Goal: Information Seeking & Learning: Learn about a topic

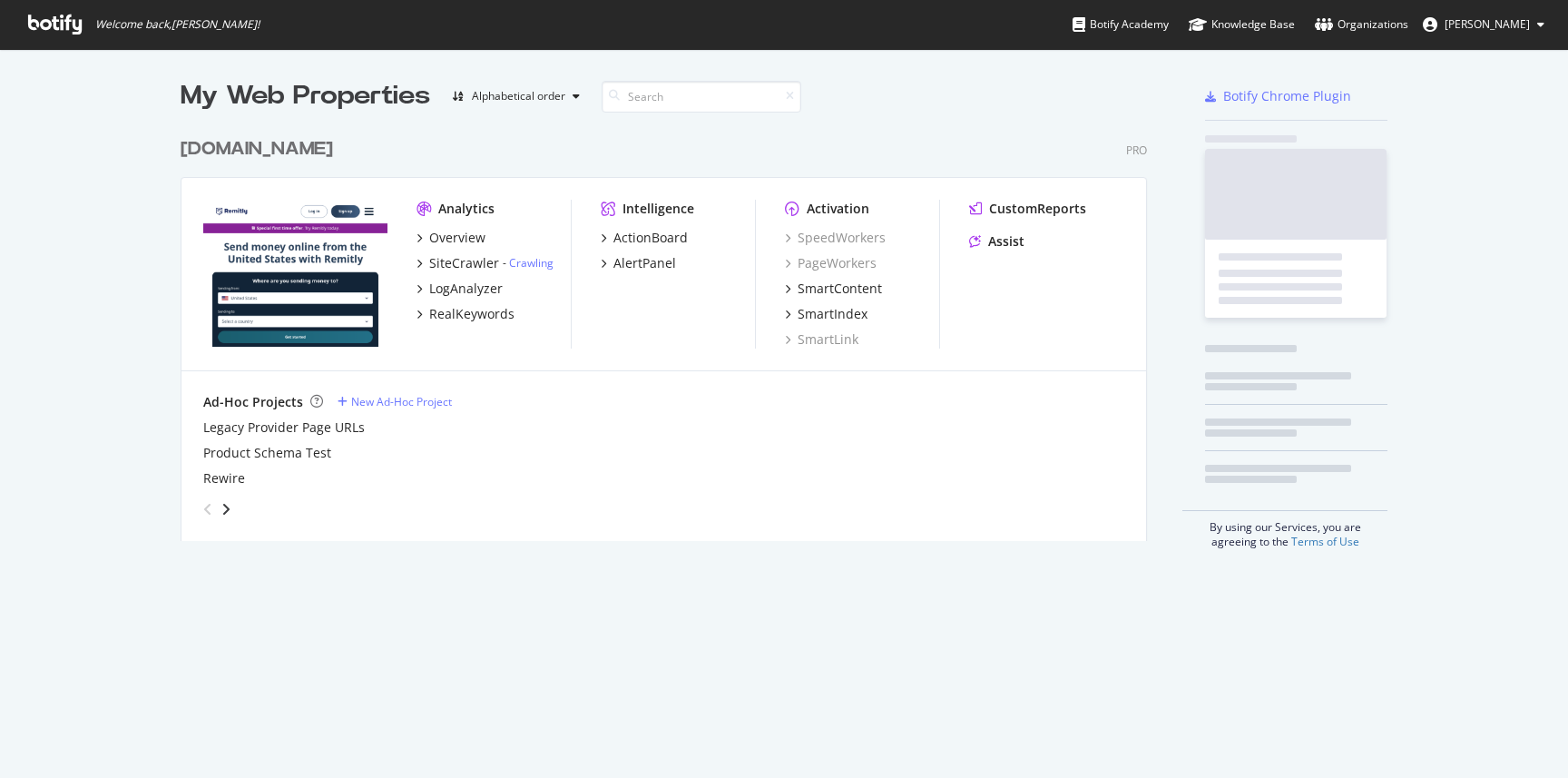
scroll to position [413, 967]
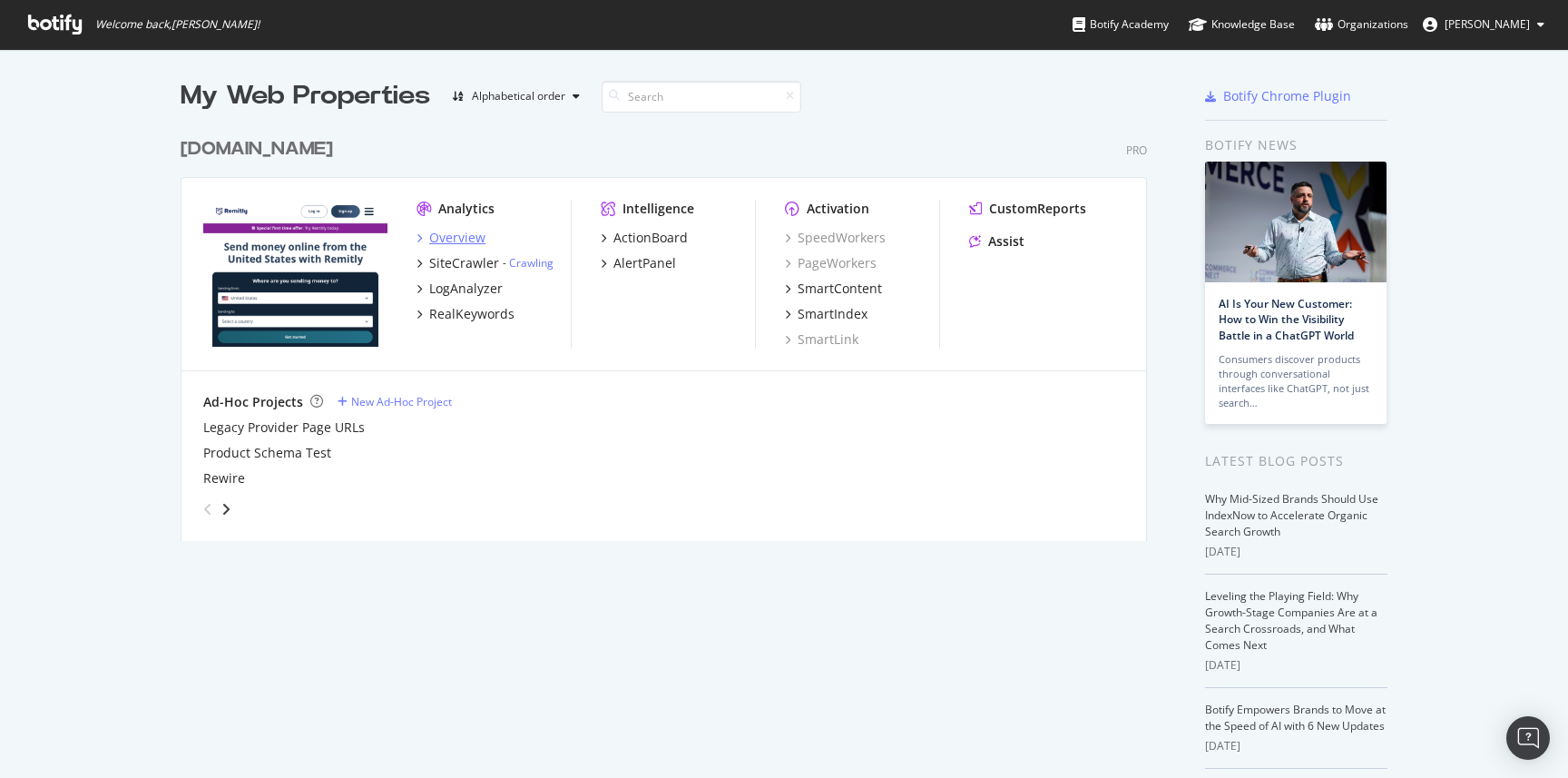
click at [447, 242] on div "Overview" at bounding box center [457, 238] width 57 height 19
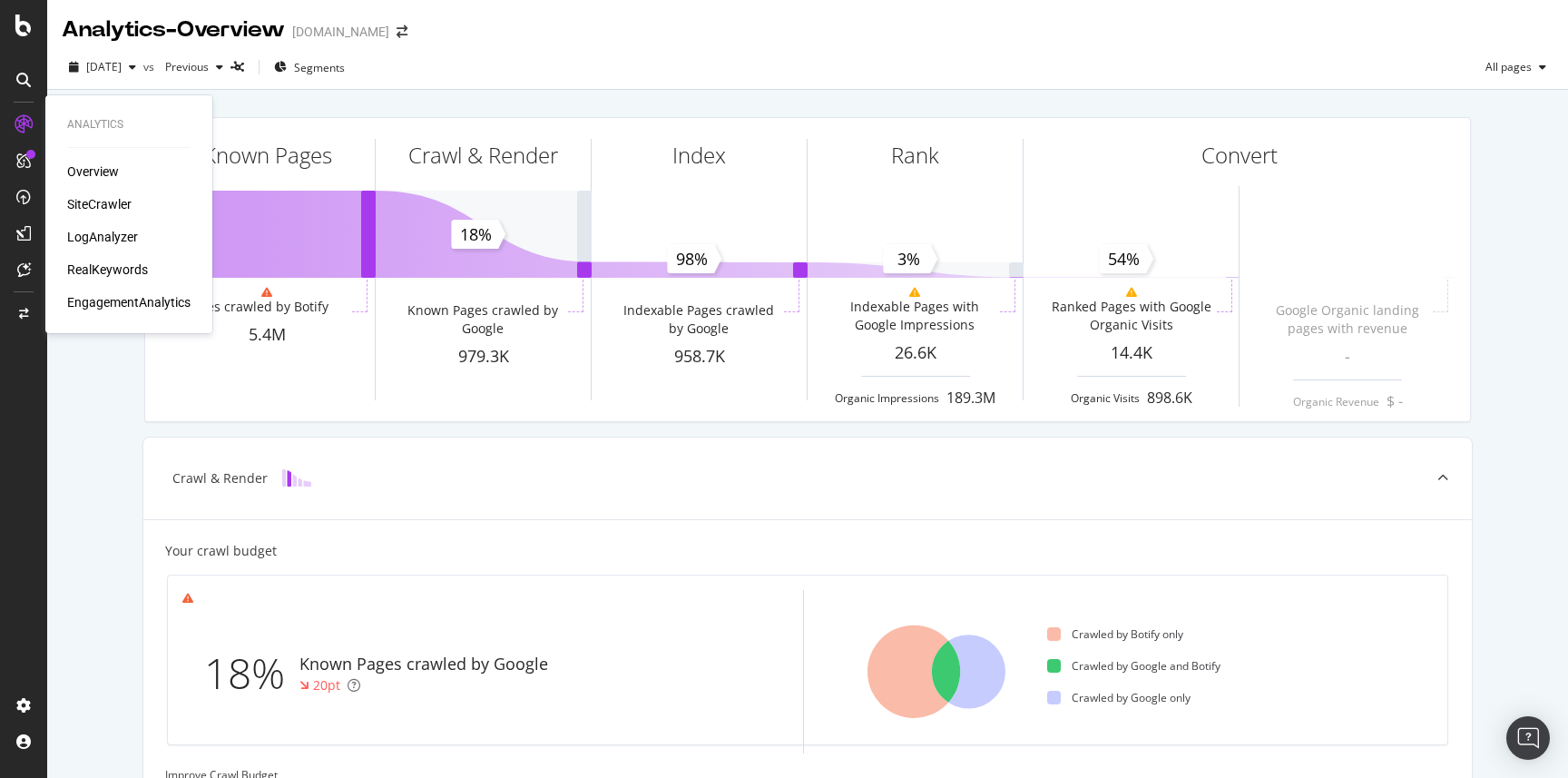
click at [75, 208] on div "SiteCrawler" at bounding box center [98, 204] width 64 height 19
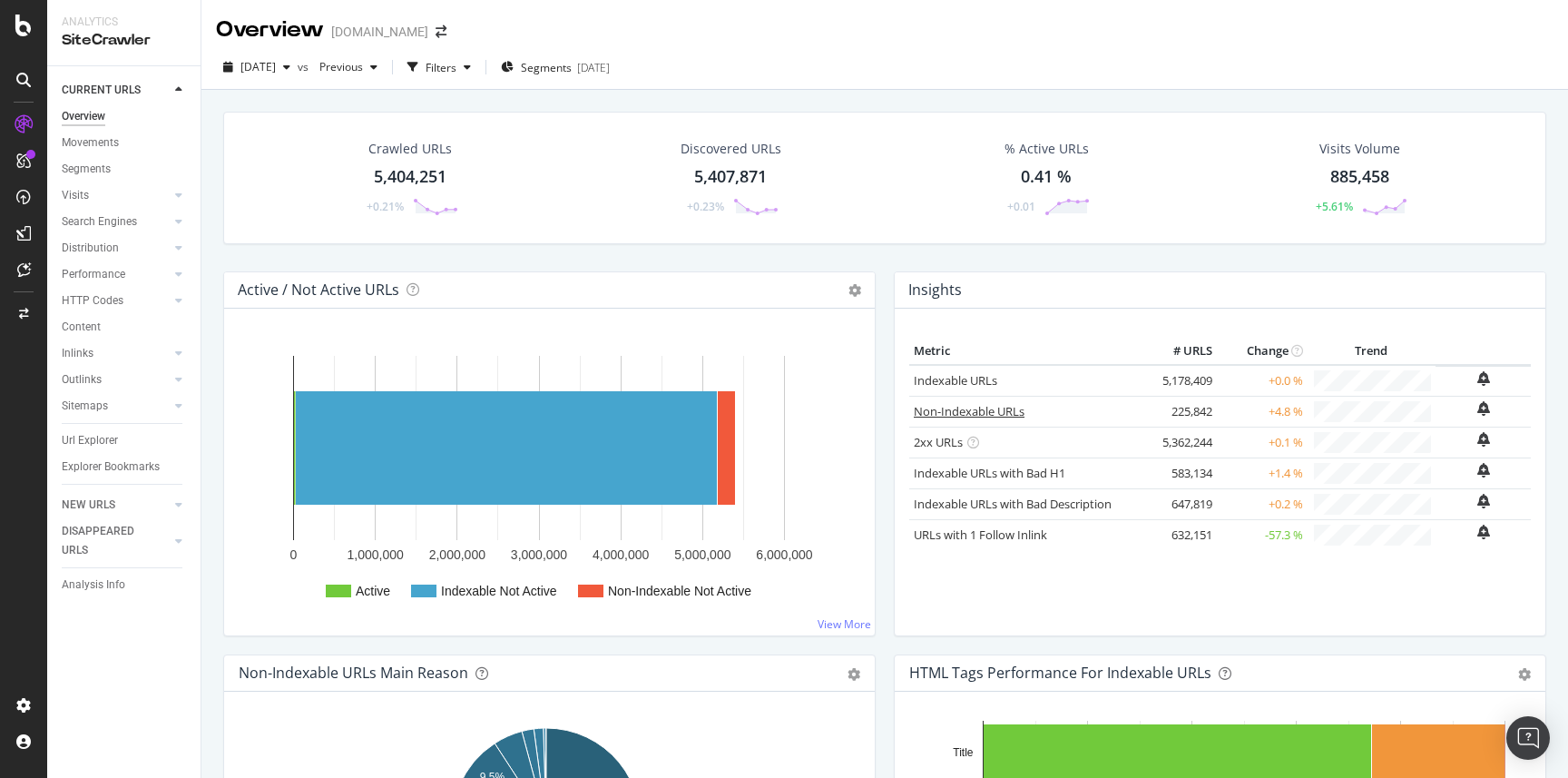
click at [977, 412] on link "Non-Indexable URLs" at bounding box center [968, 411] width 110 height 17
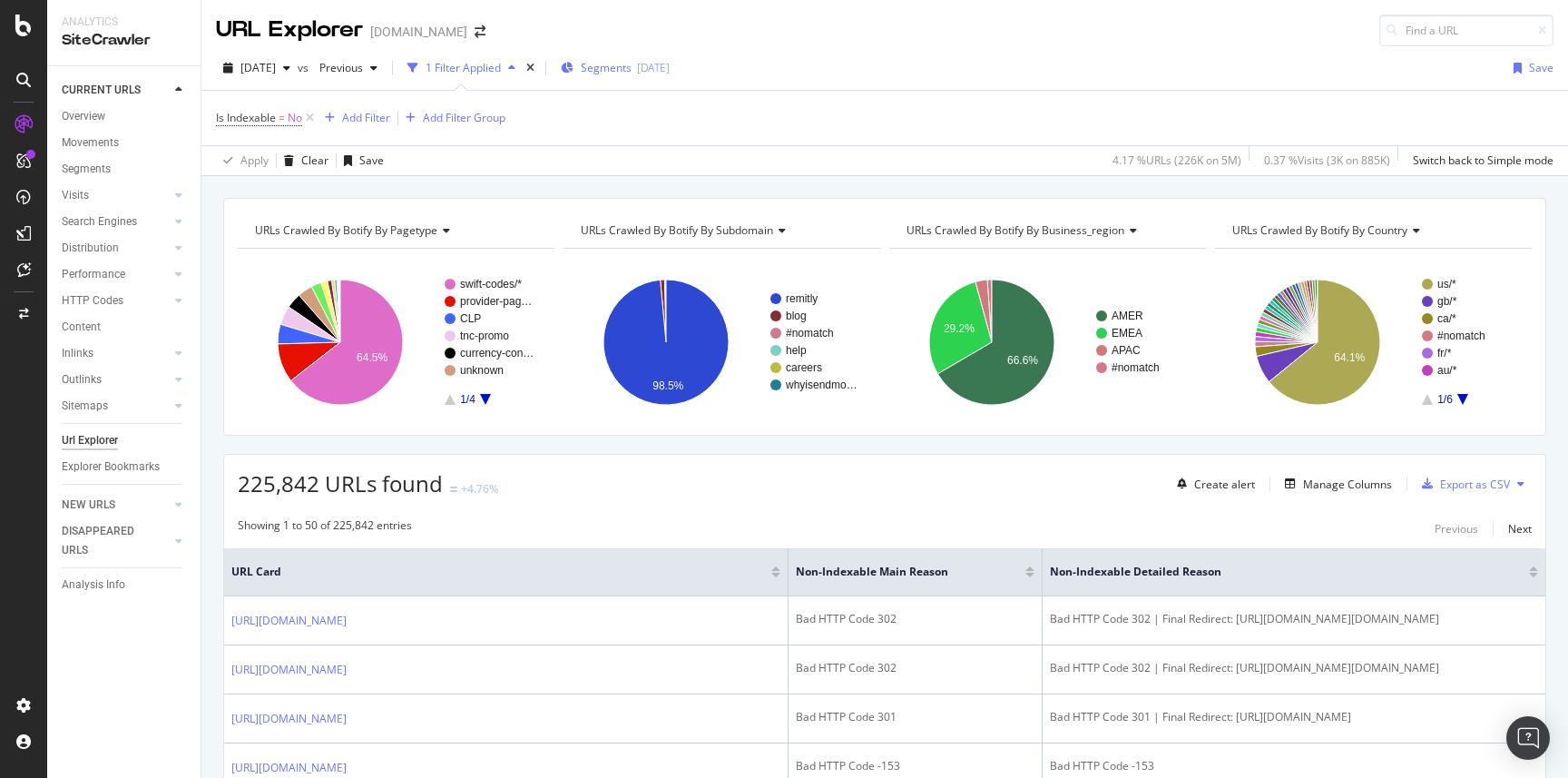
click at [631, 66] on span "Segments" at bounding box center [606, 68] width 51 height 16
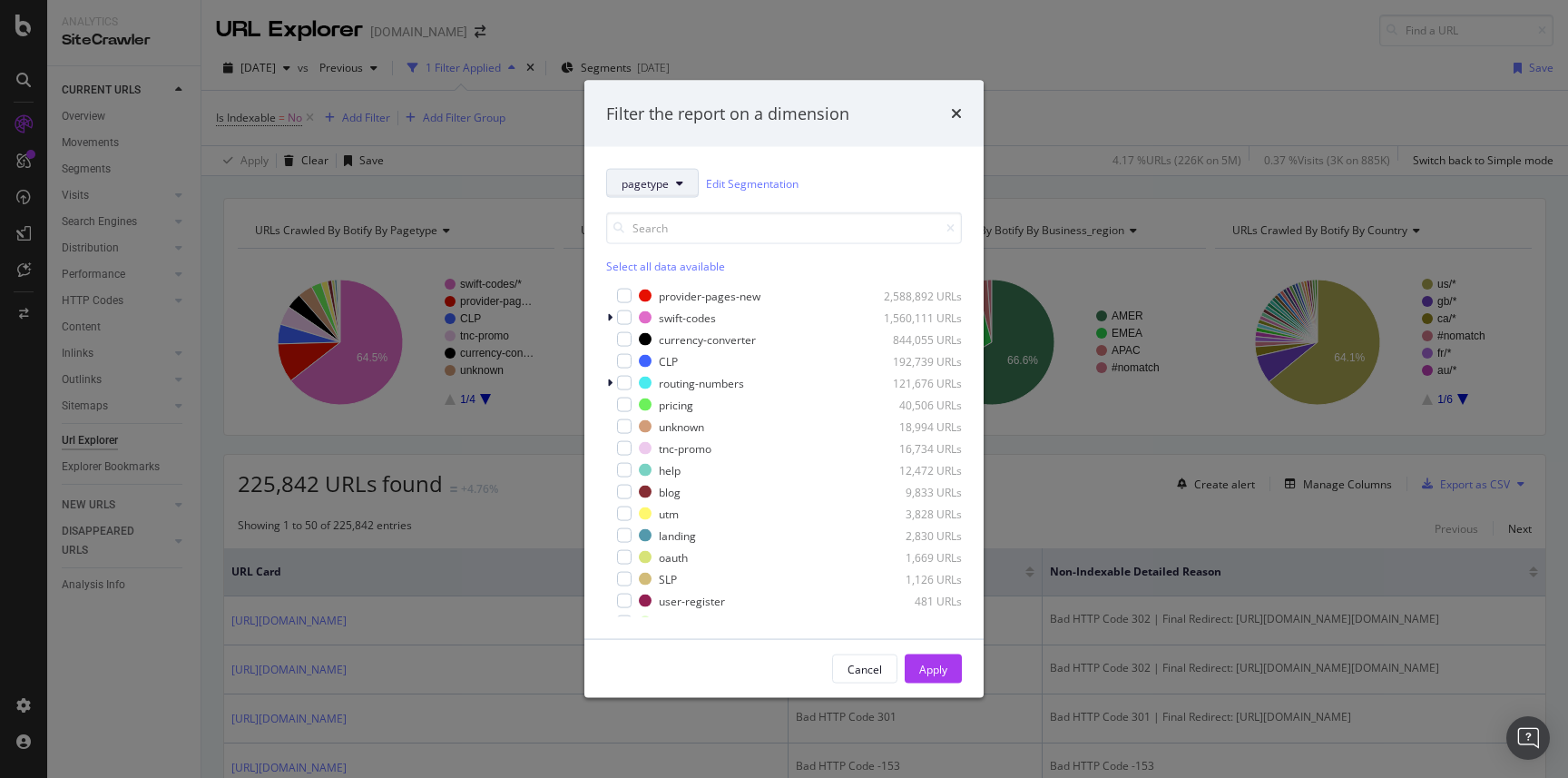
click at [655, 176] on span "pagetype" at bounding box center [645, 183] width 47 height 16
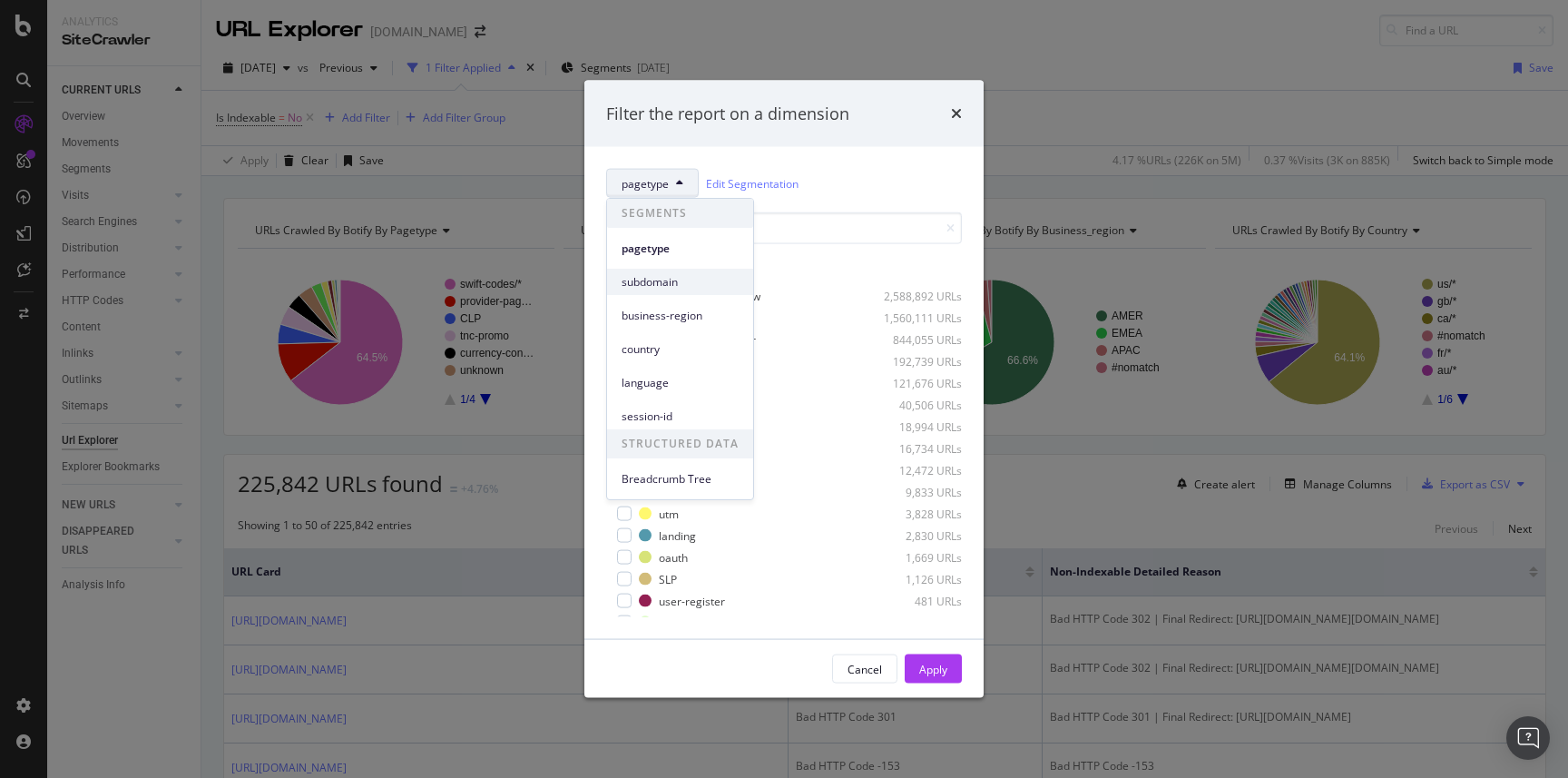
click at [662, 275] on span "subdomain" at bounding box center [680, 282] width 117 height 17
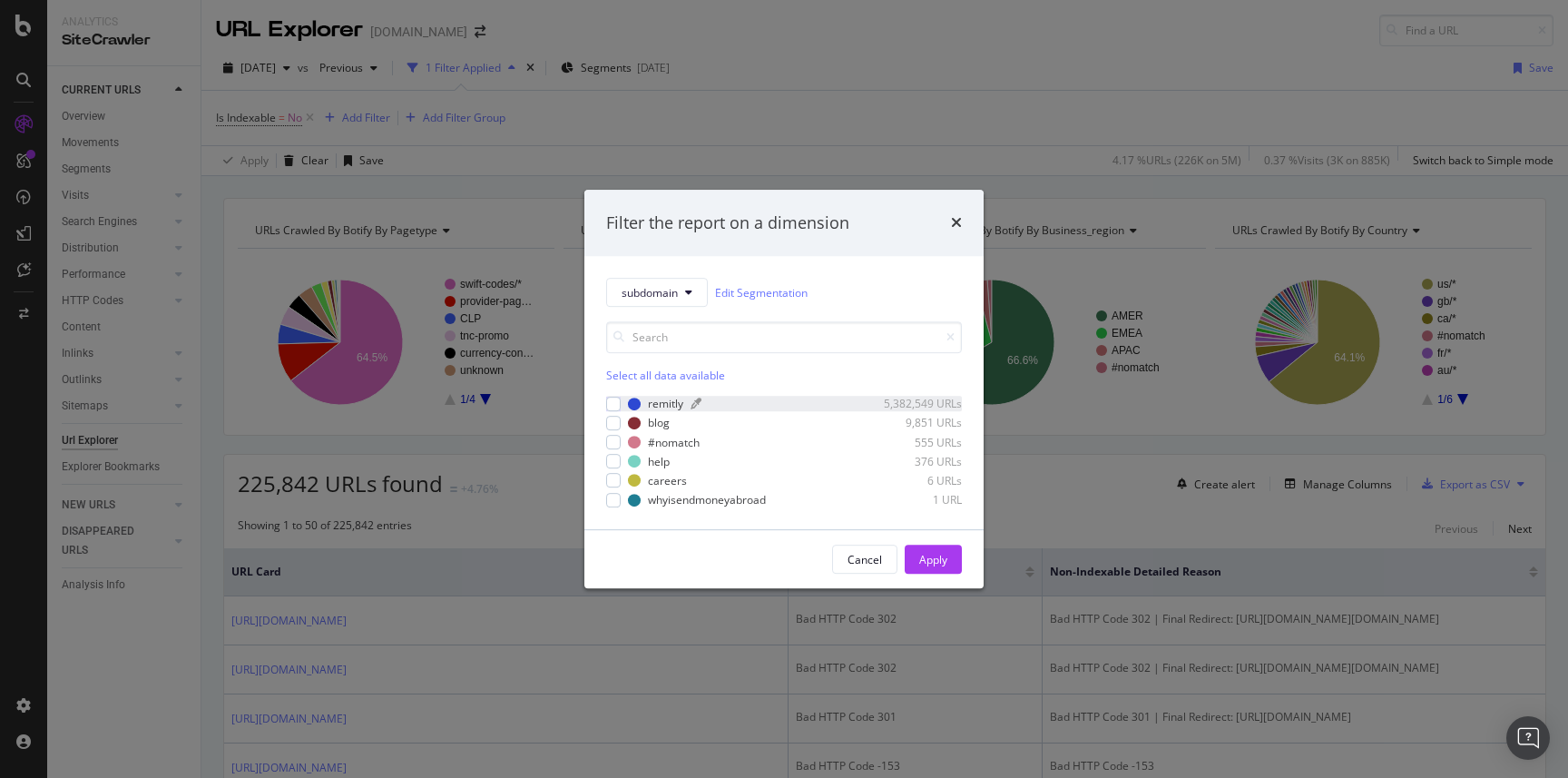
click at [671, 404] on div "remitly" at bounding box center [666, 404] width 35 height 16
click at [926, 562] on div "Apply" at bounding box center [933, 559] width 28 height 16
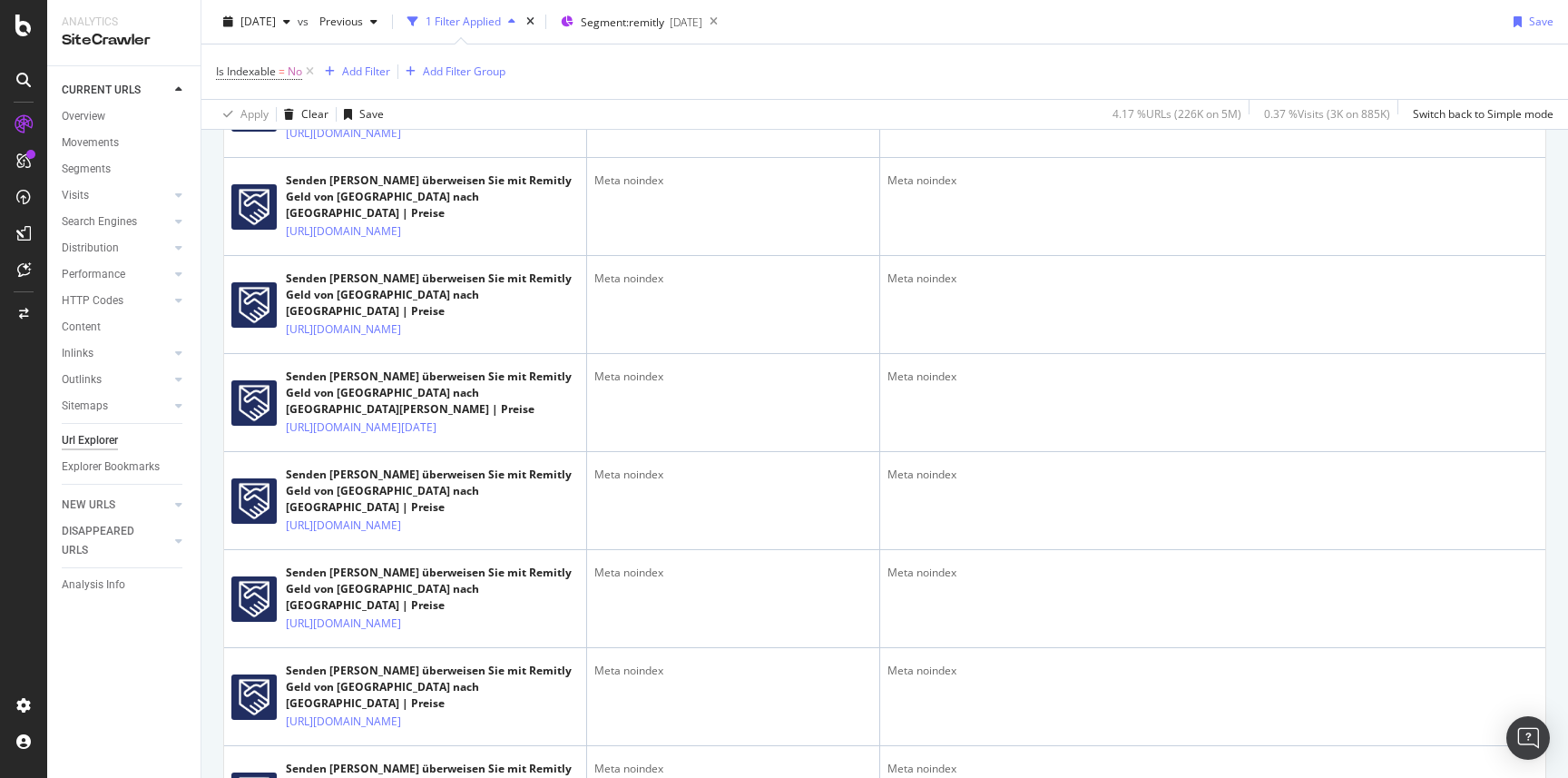
scroll to position [2339, 0]
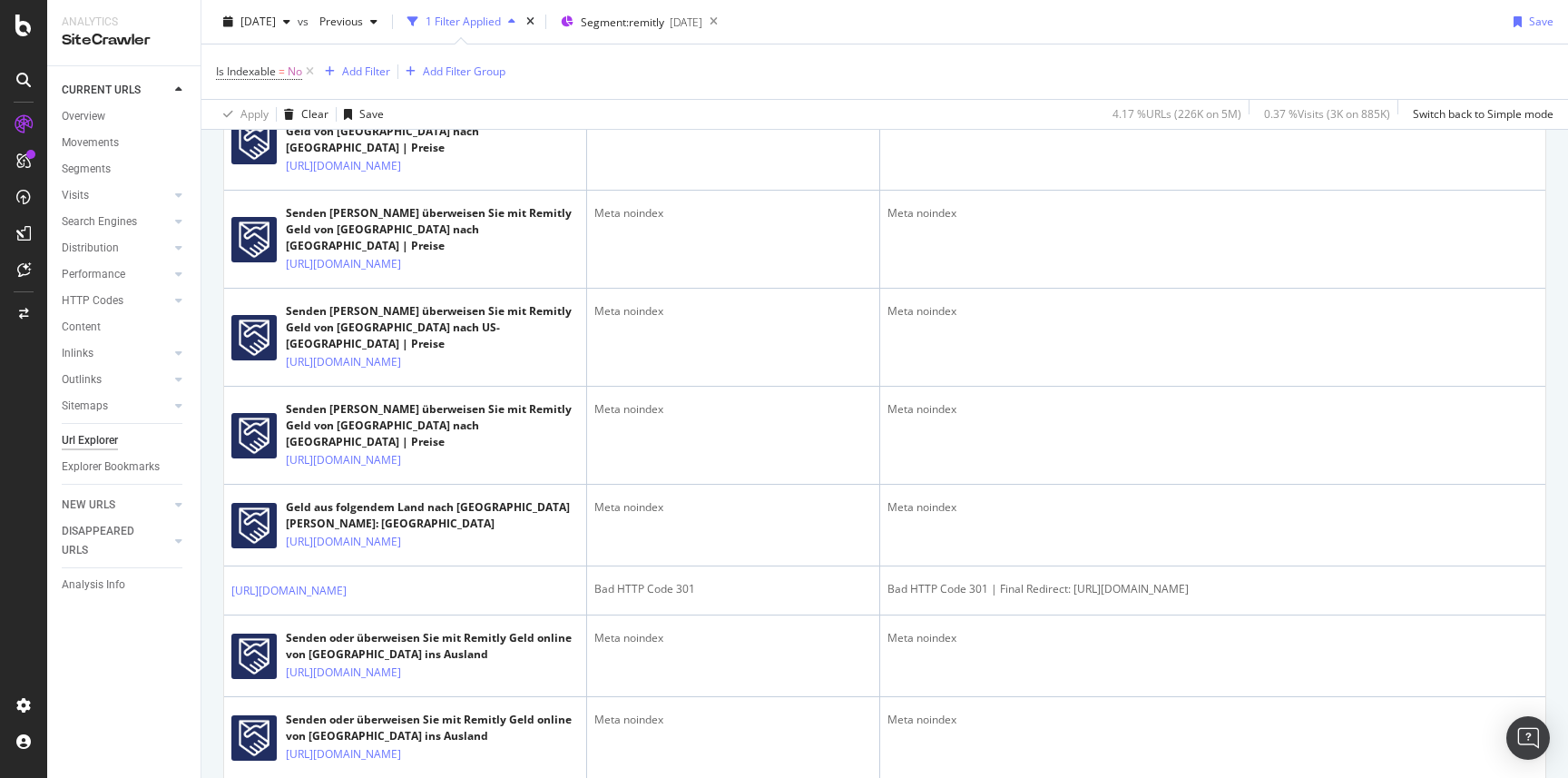
scroll to position [2700, 0]
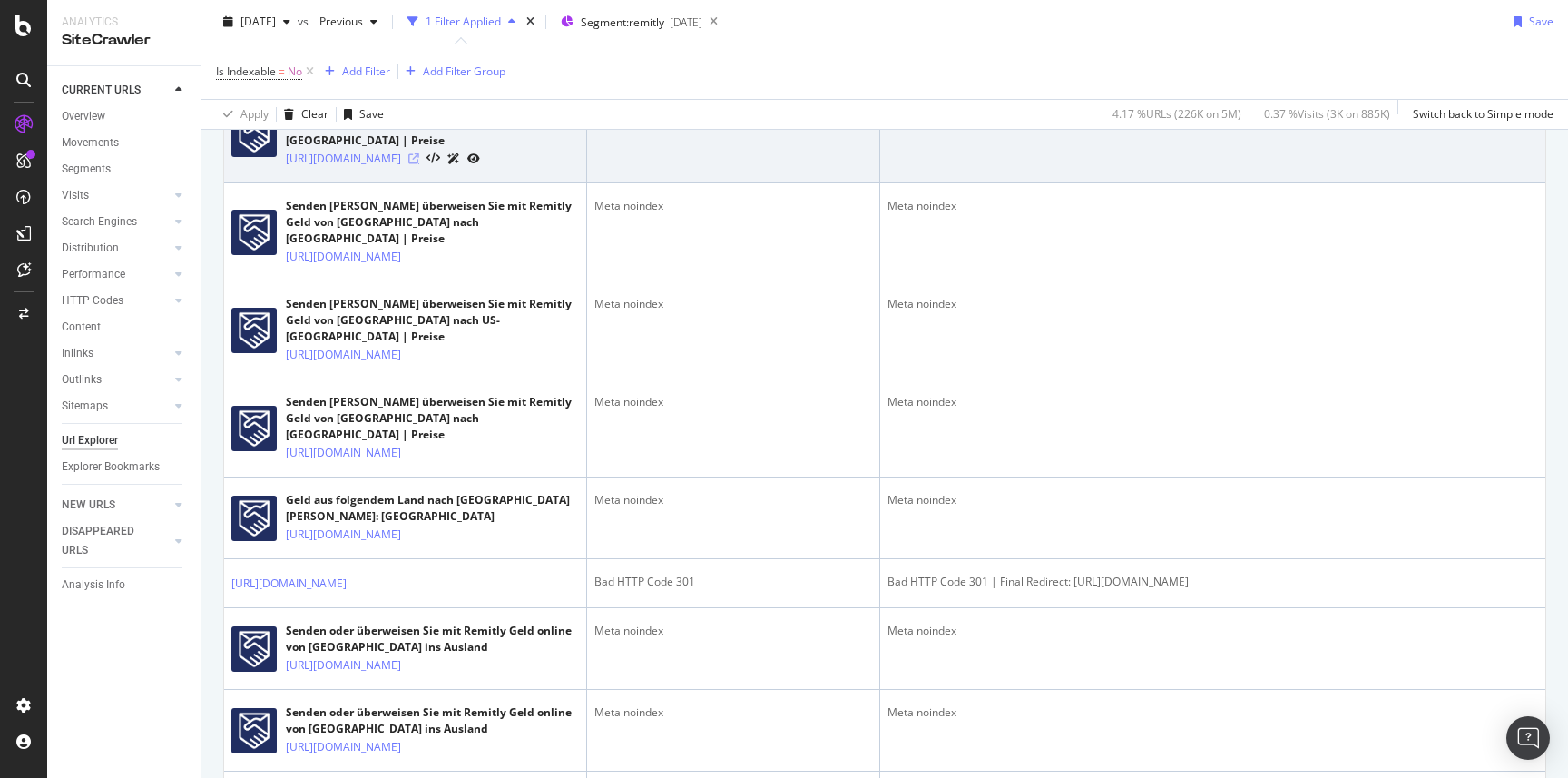
click at [420, 164] on icon at bounding box center [414, 159] width 11 height 11
